Goal: Task Accomplishment & Management: Manage account settings

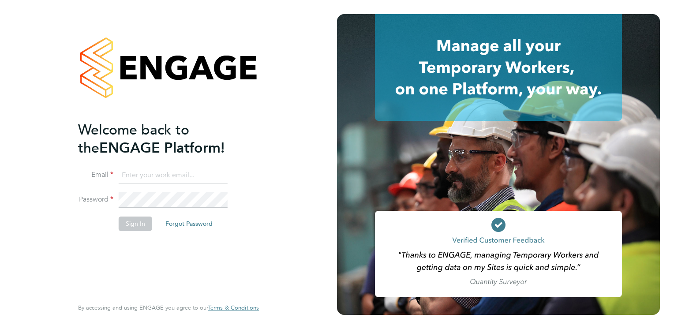
type input "[EMAIL_ADDRESS][DOMAIN_NAME]"
click at [138, 223] on button "Sign In" at bounding box center [136, 224] width 34 height 14
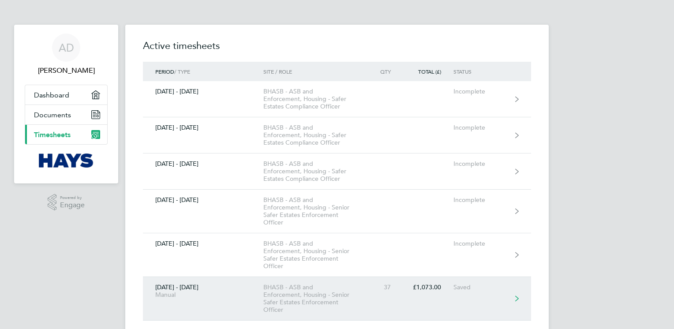
click at [455, 303] on link "[DATE] - [DATE] Manual BHASB - ASB and Enforcement, Housing - Senior Safer Esta…" at bounding box center [337, 299] width 388 height 44
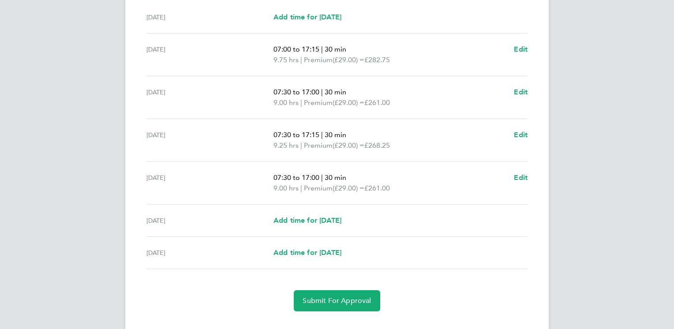
scroll to position [247, 0]
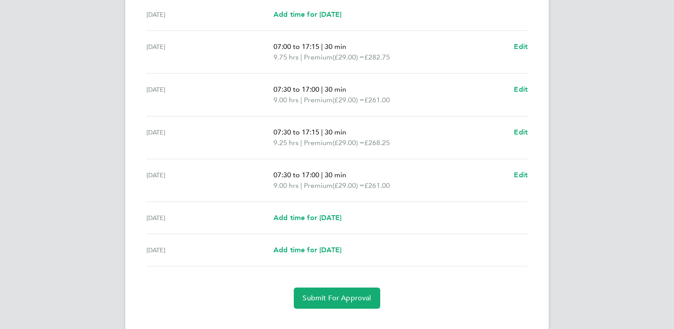
click at [452, 293] on div "Submit For Approval" at bounding box center [337, 298] width 388 height 21
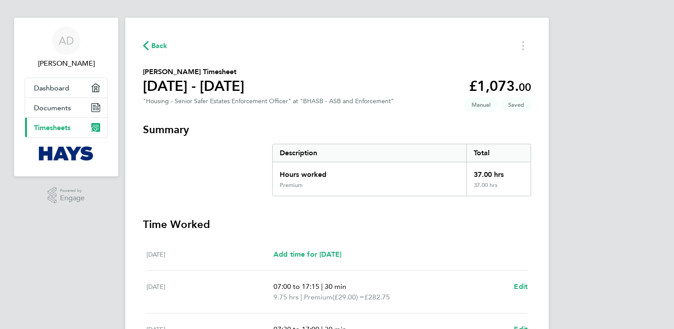
scroll to position [0, 0]
